Goal: Information Seeking & Learning: Learn about a topic

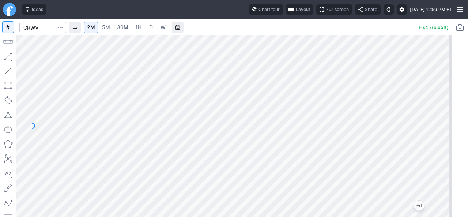
click at [106, 25] on span "5M" at bounding box center [106, 27] width 8 height 6
click at [95, 27] on span "2M" at bounding box center [91, 27] width 8 height 6
drag, startPoint x: 443, startPoint y: 122, endPoint x: 448, endPoint y: 80, distance: 42.8
click at [448, 80] on div at bounding box center [443, 123] width 15 height 163
click at [80, 29] on button "Interval" at bounding box center [75, 28] width 12 height 12
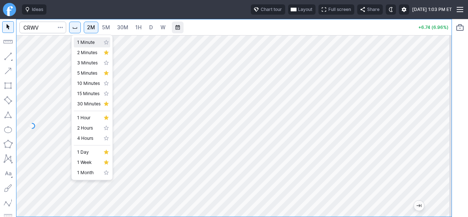
click at [76, 45] on link "1 Minute" at bounding box center [92, 42] width 37 height 10
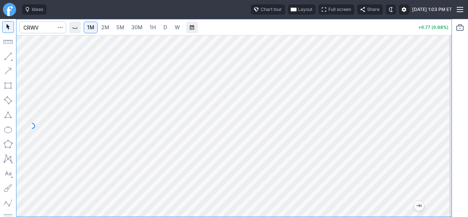
drag, startPoint x: 443, startPoint y: 134, endPoint x: 445, endPoint y: 99, distance: 34.8
click at [445, 99] on div at bounding box center [443, 123] width 15 height 163
drag, startPoint x: 446, startPoint y: 131, endPoint x: 443, endPoint y: 147, distance: 16.4
click at [444, 147] on div at bounding box center [443, 123] width 15 height 163
drag, startPoint x: 446, startPoint y: 161, endPoint x: 439, endPoint y: 114, distance: 47.3
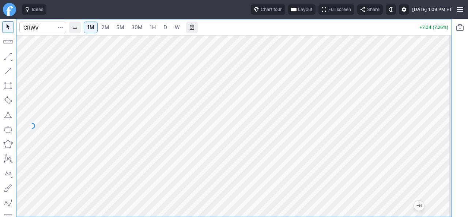
click at [444, 116] on div at bounding box center [443, 123] width 15 height 163
click at [104, 26] on span "2M" at bounding box center [105, 27] width 8 height 6
drag, startPoint x: 447, startPoint y: 129, endPoint x: 445, endPoint y: 93, distance: 36.6
click at [445, 93] on div at bounding box center [443, 123] width 15 height 163
click at [439, 153] on div at bounding box center [443, 123] width 15 height 163
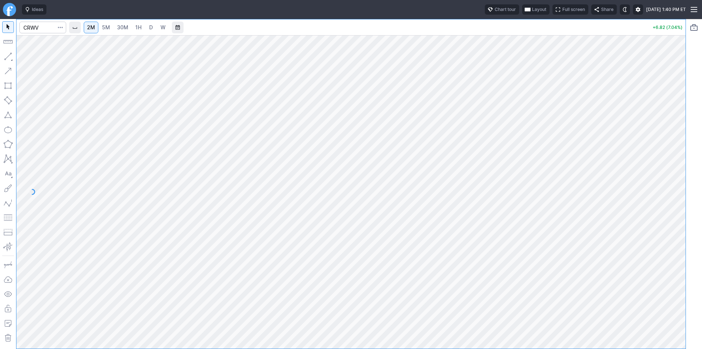
click at [468, 217] on div at bounding box center [350, 191] width 669 height 313
click at [41, 26] on input "Search" at bounding box center [42, 28] width 47 height 12
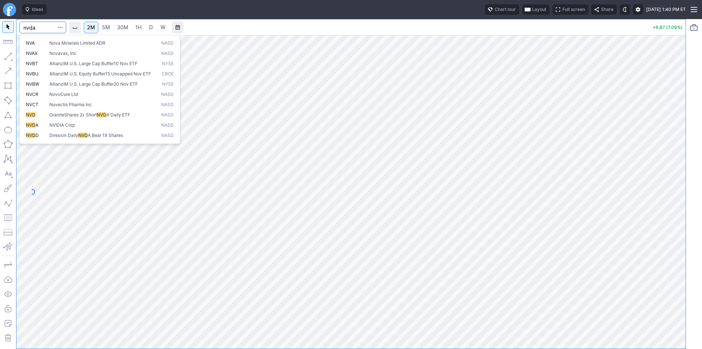
type input "nvda"
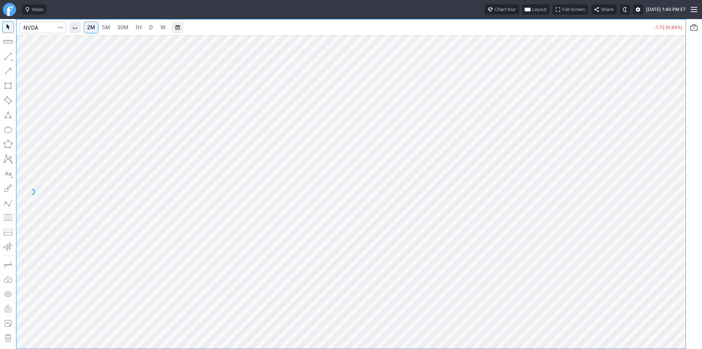
drag, startPoint x: 675, startPoint y: 248, endPoint x: 675, endPoint y: 260, distance: 12.1
click at [468, 217] on div at bounding box center [678, 189] width 15 height 295
click at [77, 29] on span "Interval" at bounding box center [75, 28] width 6 height 6
click at [84, 45] on span "1 Minute" at bounding box center [86, 42] width 23 height 7
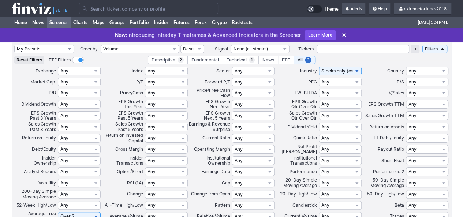
click at [52, 49] on select "My Presets -Save Screen -Edit Screens s: $100-2000 ATR>3 s: $200-2000 ATR=4-60 …" at bounding box center [44, 49] width 60 height 9
click at [14, 45] on select "My Presets -Save Screen -Edit Screens s: $100-2000 ATR>3 s: $200-2000 ATR=4-60 …" at bounding box center [44, 49] width 60 height 9
select select "My Presets"
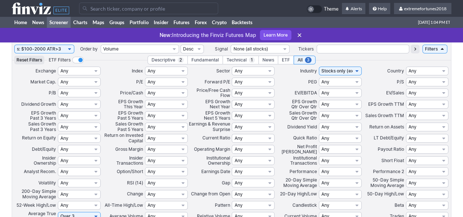
click at [109, 5] on input "Search" at bounding box center [148, 9] width 139 height 12
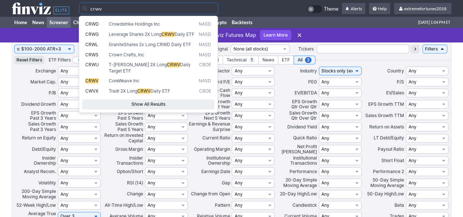
type input "crwv"
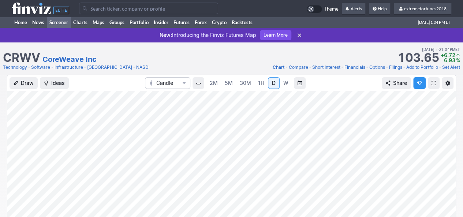
click at [64, 22] on link "Screener" at bounding box center [59, 22] width 24 height 11
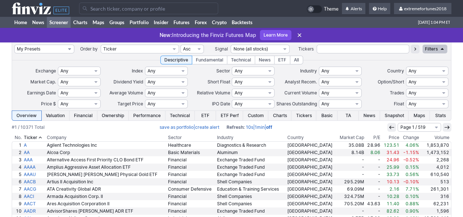
click at [59, 49] on select "My Presets -Save Screen -Edit Screens s: $100-2000 ATR>3 s: $200-2000 ATR=4-60 …" at bounding box center [44, 49] width 60 height 9
click at [14, 45] on select "My Presets -Save Screen -Edit Screens s: $100-2000 ATR>3 s: $200-2000 ATR=4-60 …" at bounding box center [44, 49] width 60 height 9
select select "My Presets"
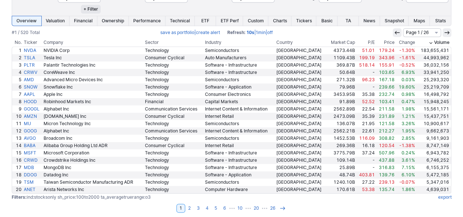
scroll to position [298, 0]
